Goal: Task Accomplishment & Management: Manage account settings

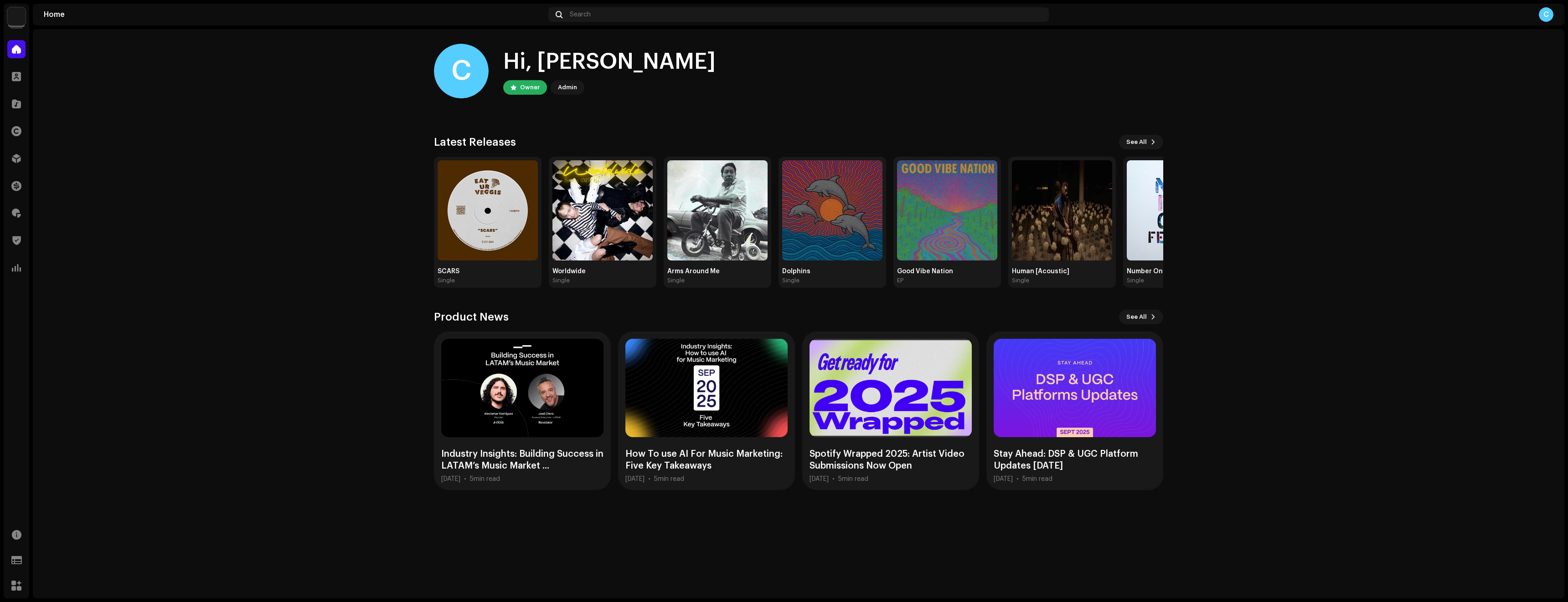
click at [14, 18] on img at bounding box center [16, 16] width 18 height 18
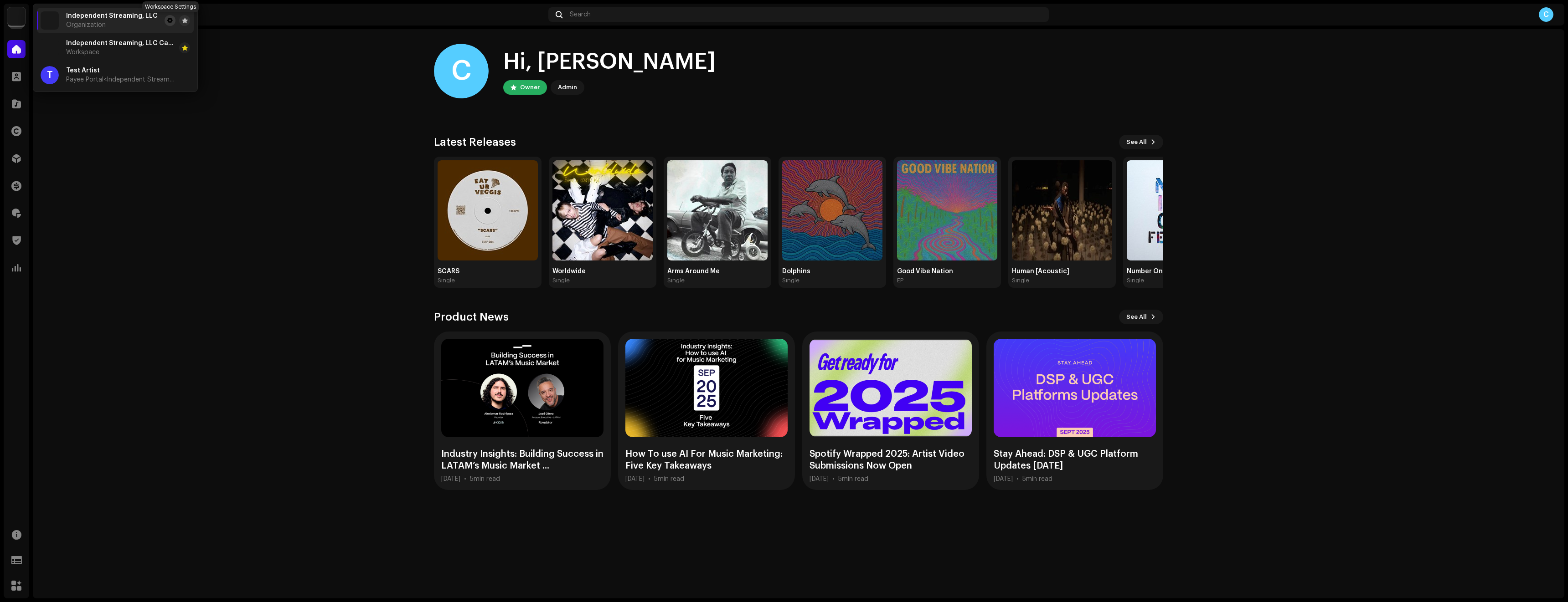
click at [174, 19] on button at bounding box center [170, 20] width 11 height 11
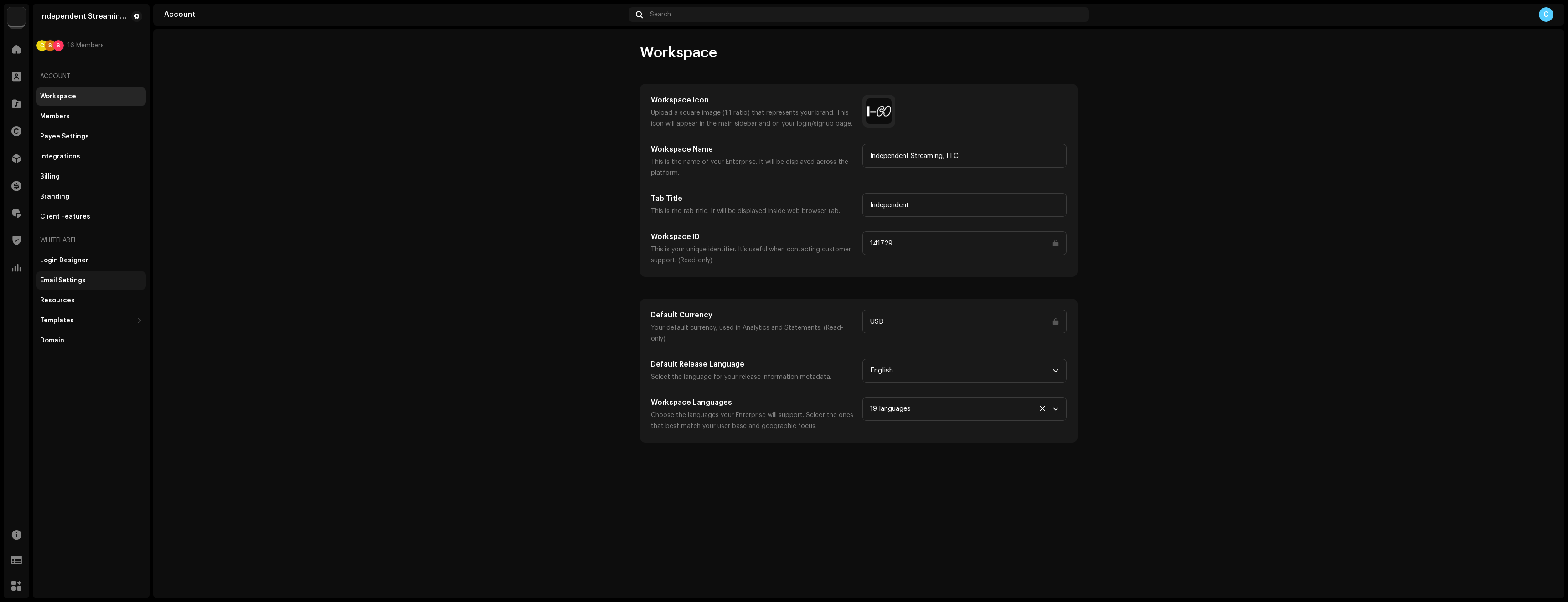
click at [79, 283] on div "Email Settings" at bounding box center [63, 281] width 46 height 7
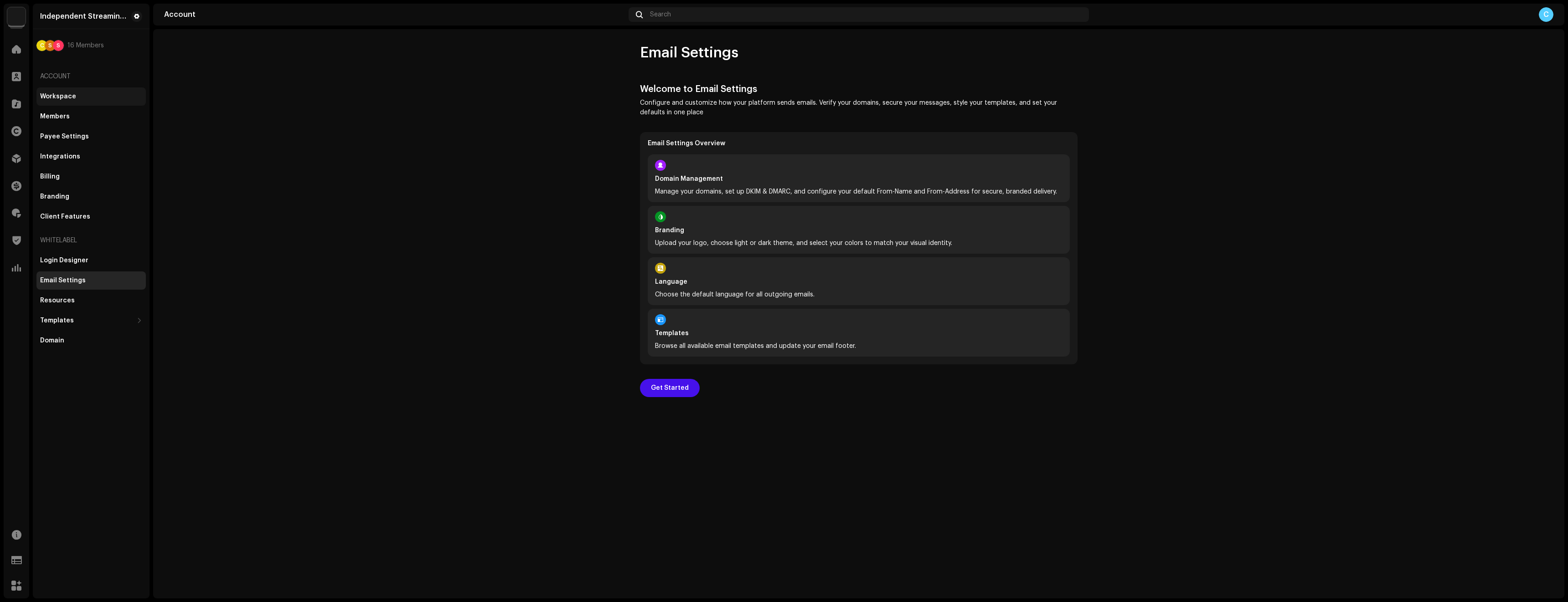
click at [72, 93] on div "Workspace" at bounding box center [58, 97] width 36 height 7
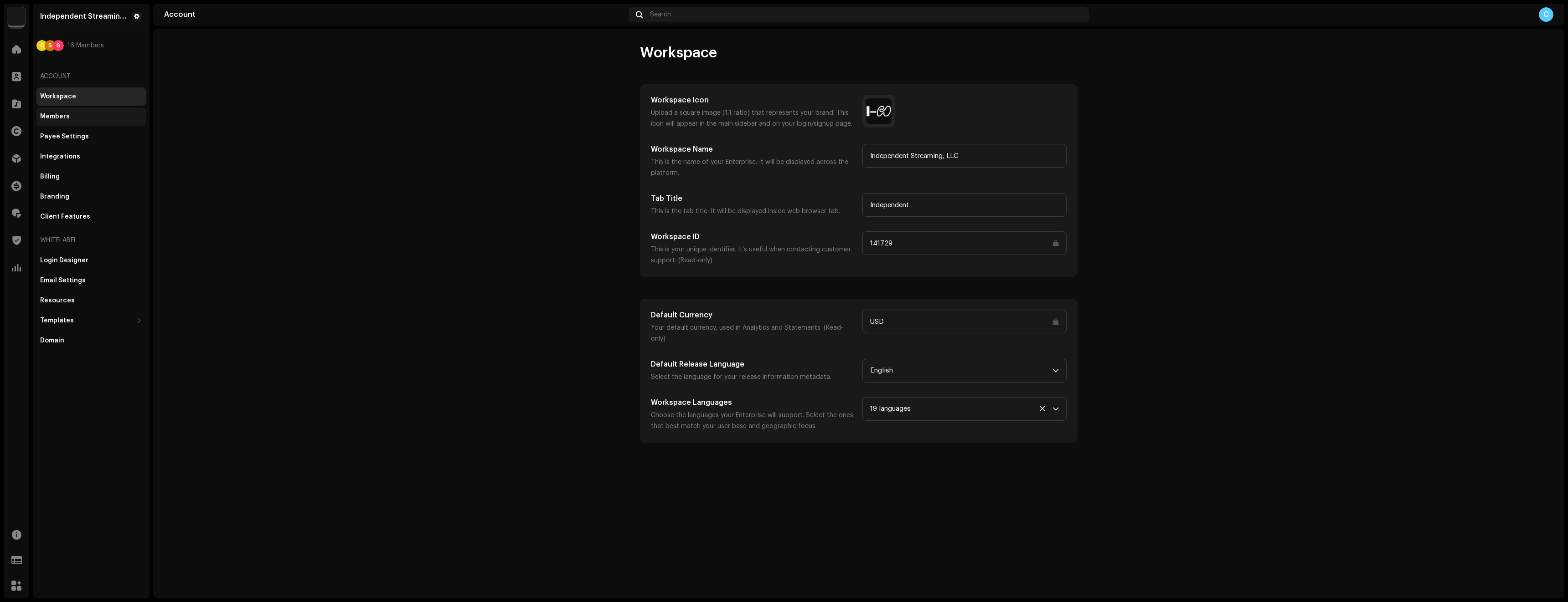
click at [90, 116] on div "Members" at bounding box center [91, 116] width 102 height 7
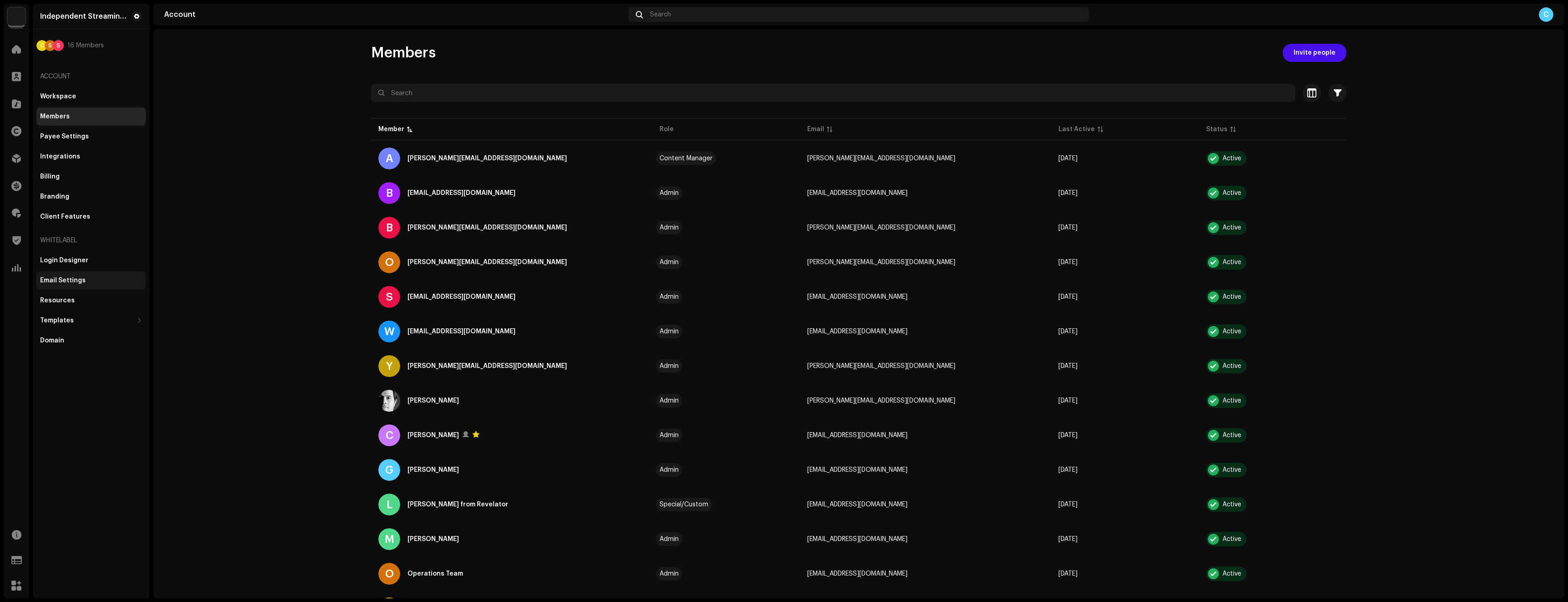
click at [88, 285] on div "Email Settings" at bounding box center [91, 281] width 109 height 18
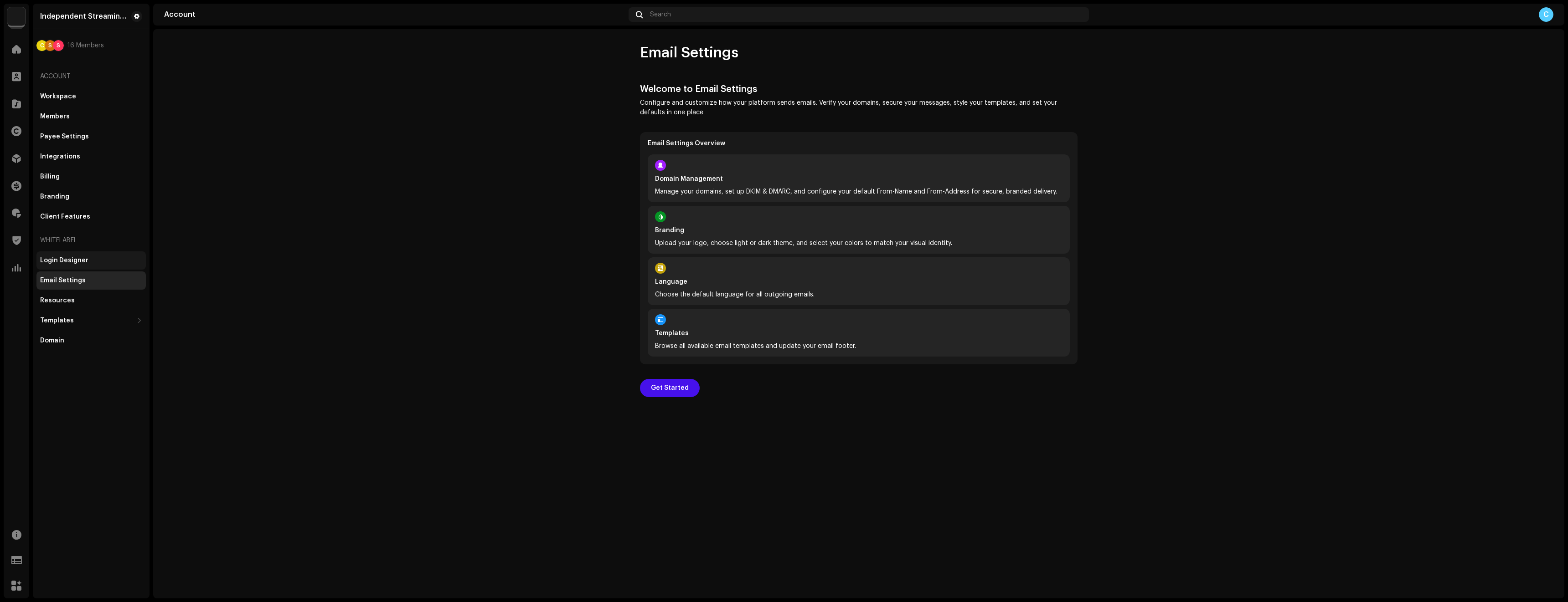
click at [85, 263] on div "Login Designer" at bounding box center [64, 260] width 48 height 7
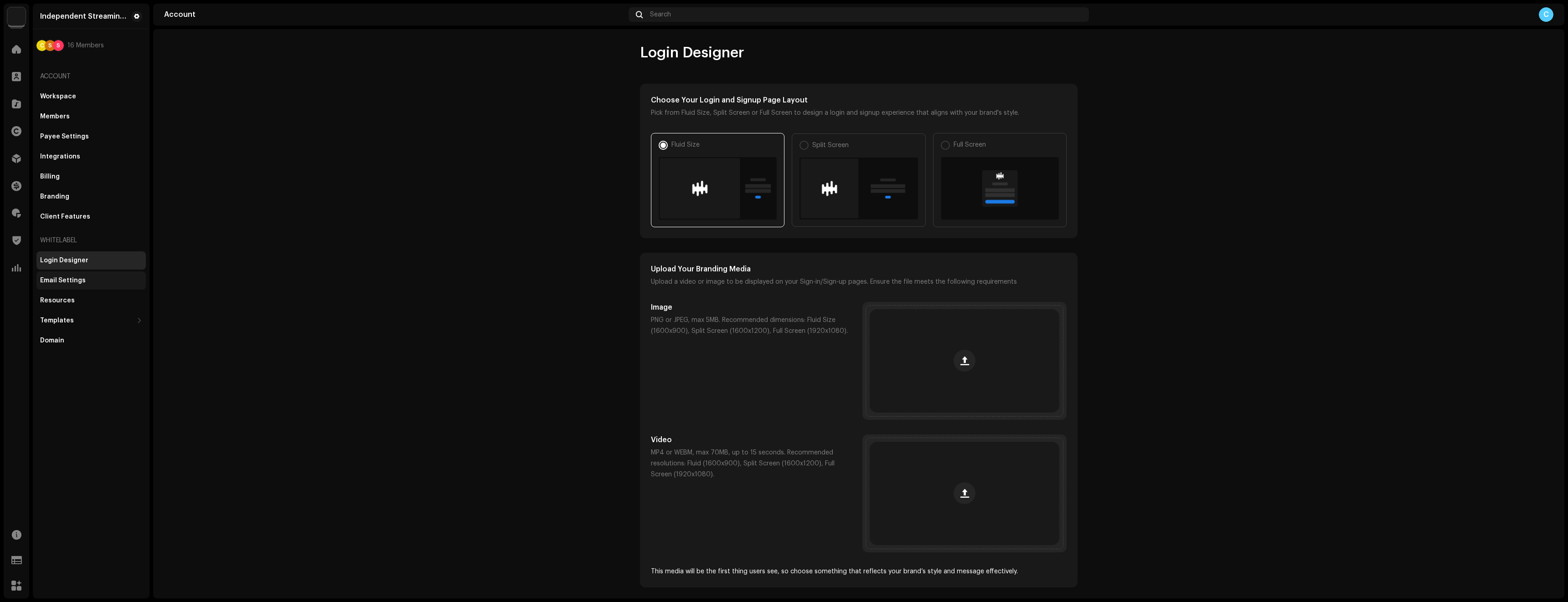
click at [89, 282] on div "Email Settings" at bounding box center [91, 281] width 102 height 7
